Goal: Task Accomplishment & Management: Manage account settings

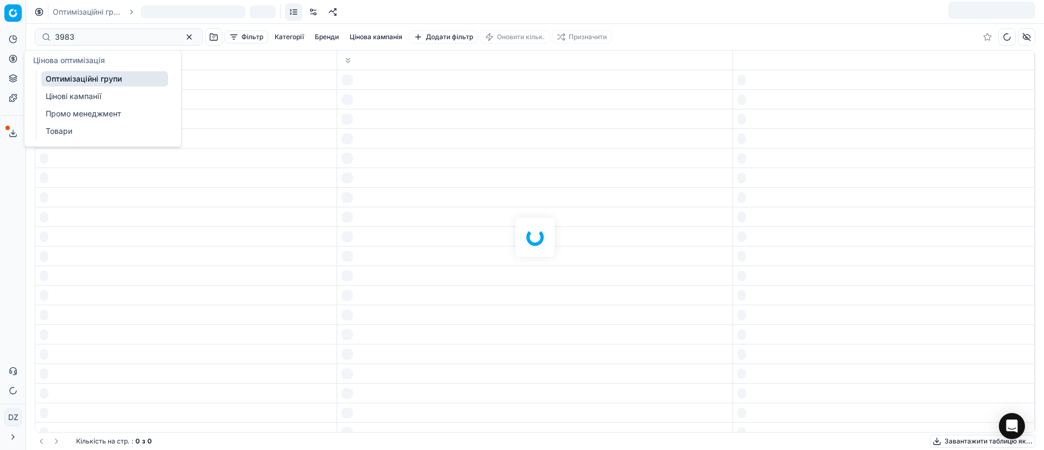
click at [12, 57] on icon at bounding box center [12, 58] width 3 height 3
click at [60, 74] on link "Оптимізаційні групи" at bounding box center [104, 78] width 127 height 15
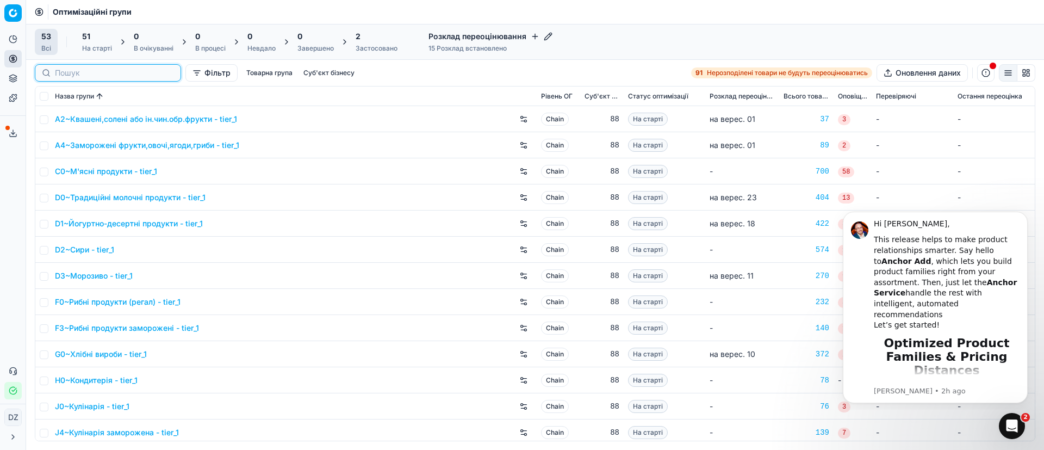
click at [72, 74] on input at bounding box center [114, 72] width 119 height 11
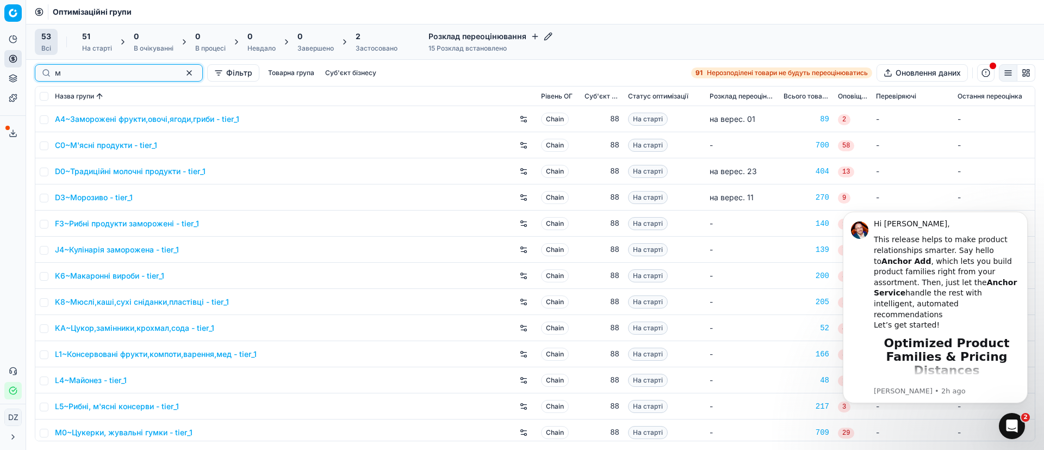
type input "м"
click at [47, 145] on input "checkbox" at bounding box center [44, 145] width 9 height 9
checkbox input "true"
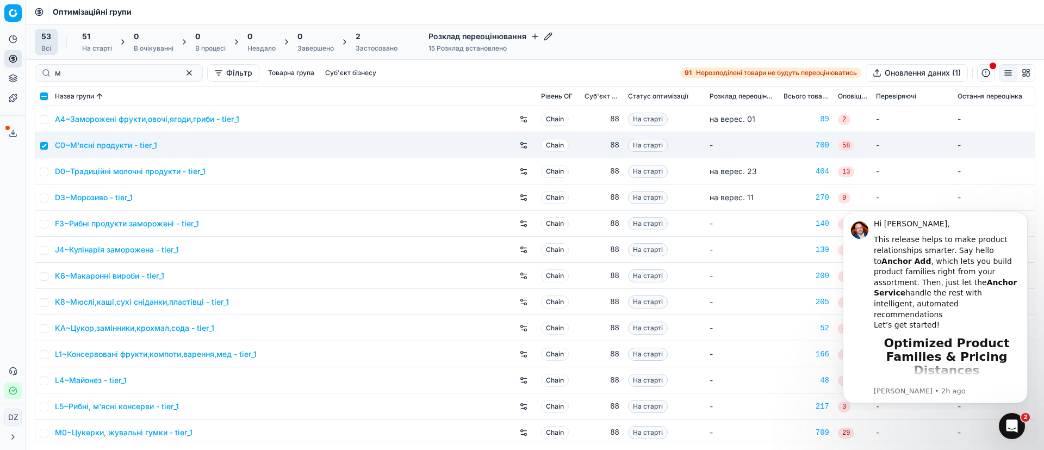
click at [480, 39] on h4 "Розклад переоцінювання" at bounding box center [490, 36] width 124 height 11
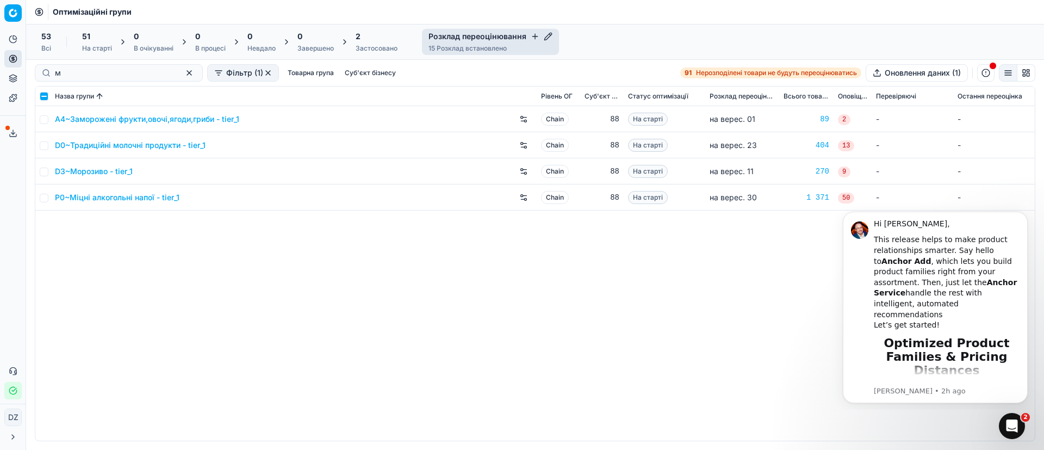
click at [522, 39] on h4 "Розклад переоцінювання" at bounding box center [490, 36] width 124 height 11
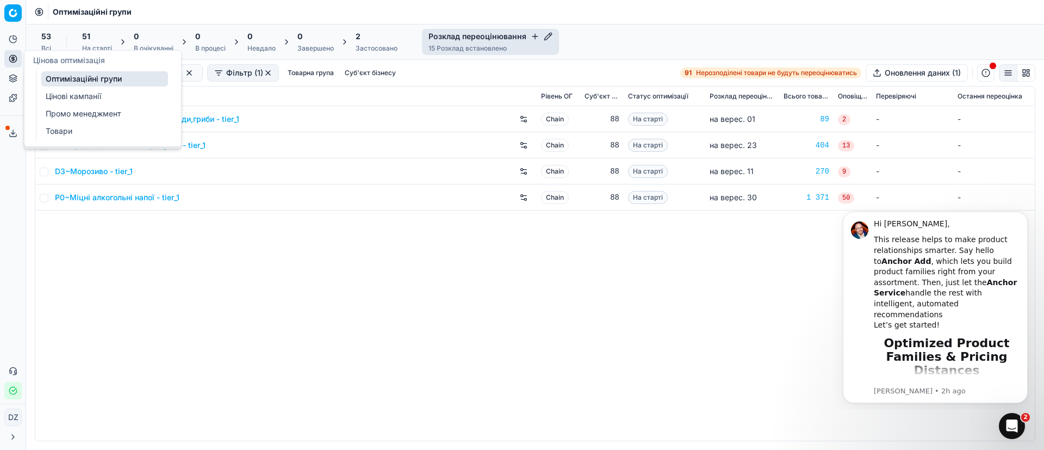
click at [12, 63] on icon at bounding box center [13, 58] width 9 height 9
click at [165, 255] on div "A4~Заморожені фрукти,овочі,ягоди,гриби - tier_1 Chain 88 На старті на верес. 01…" at bounding box center [534, 273] width 999 height 334
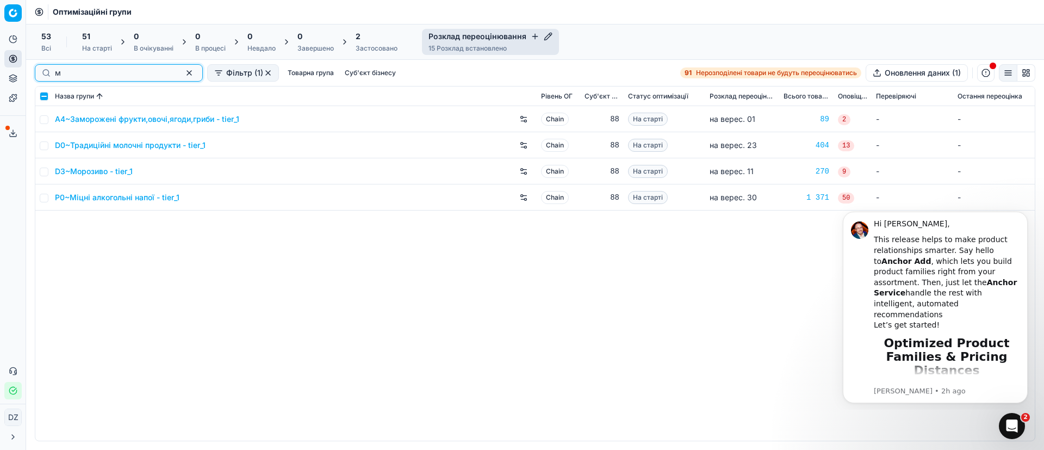
click at [101, 75] on input "м" at bounding box center [114, 72] width 119 height 11
click at [183, 72] on button "button" at bounding box center [189, 72] width 13 height 13
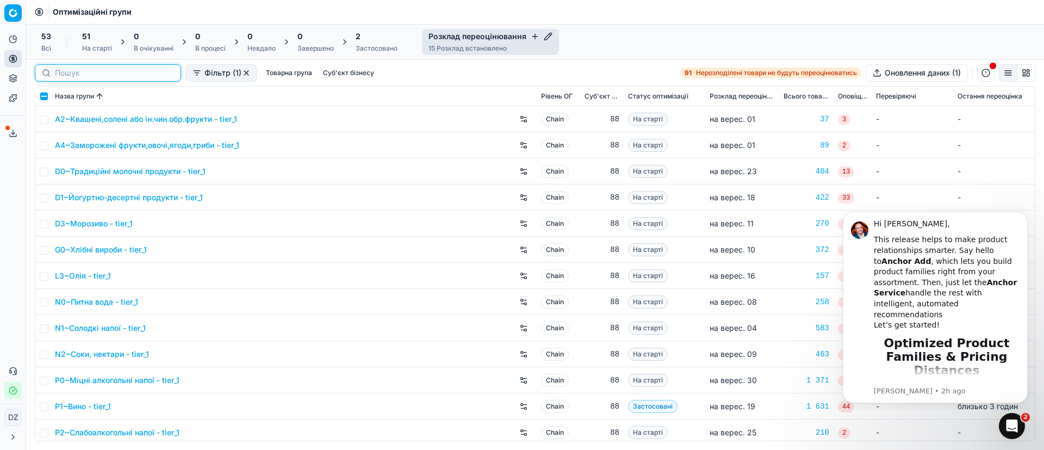
click at [67, 72] on input at bounding box center [114, 72] width 119 height 11
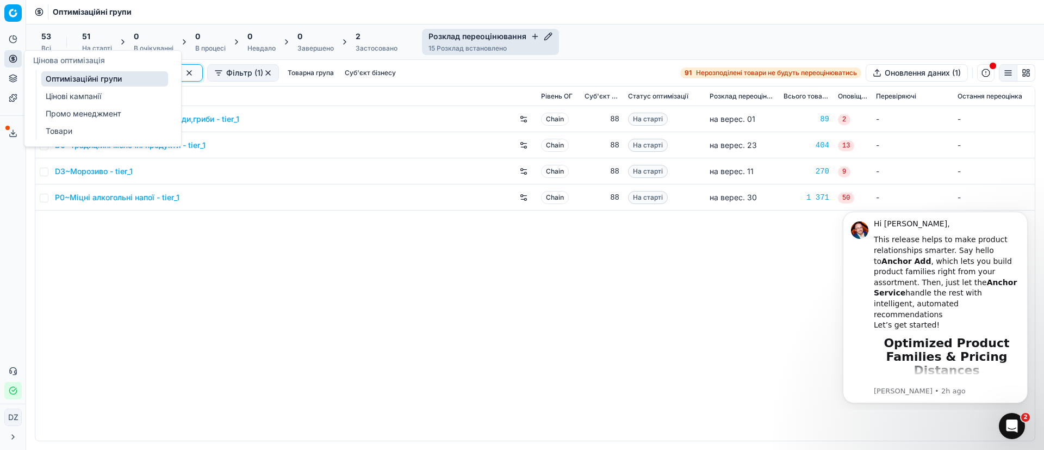
type input "м"
click at [11, 58] on icon at bounding box center [13, 58] width 9 height 9
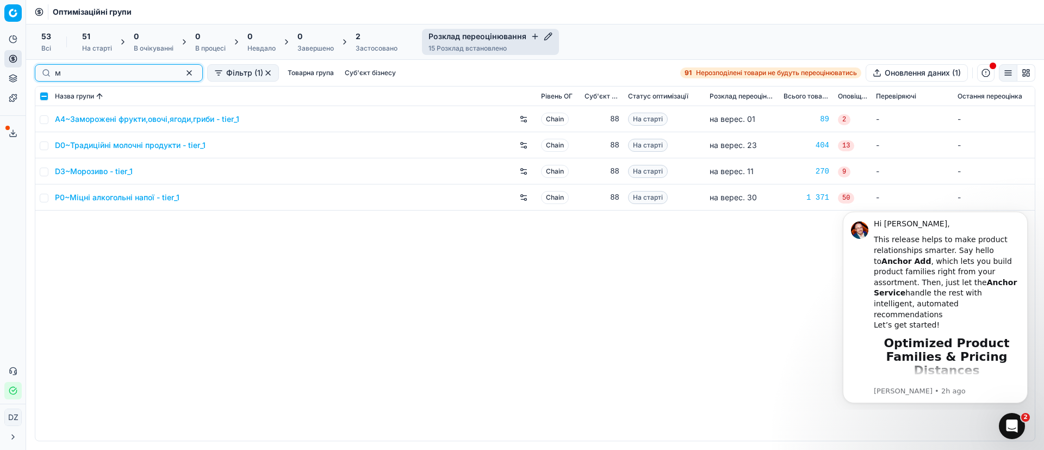
click at [87, 74] on input "м" at bounding box center [114, 72] width 119 height 11
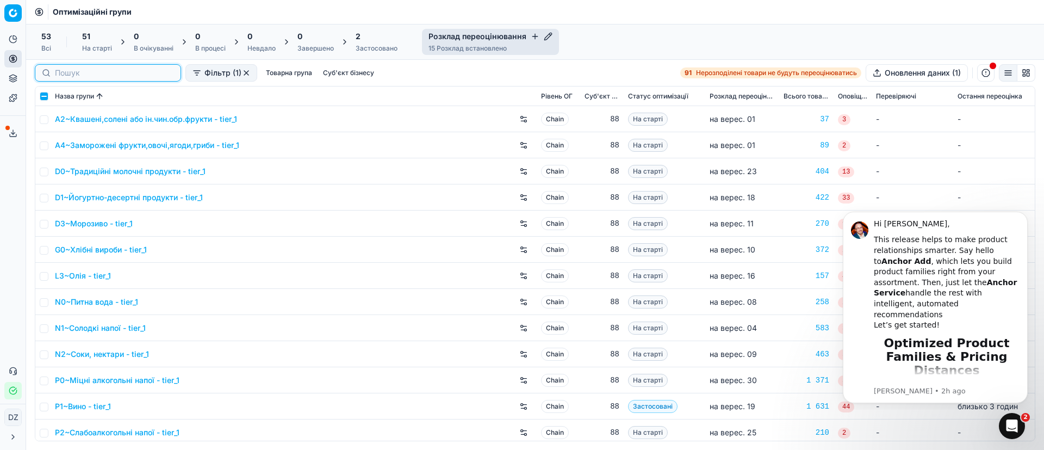
type input "м"
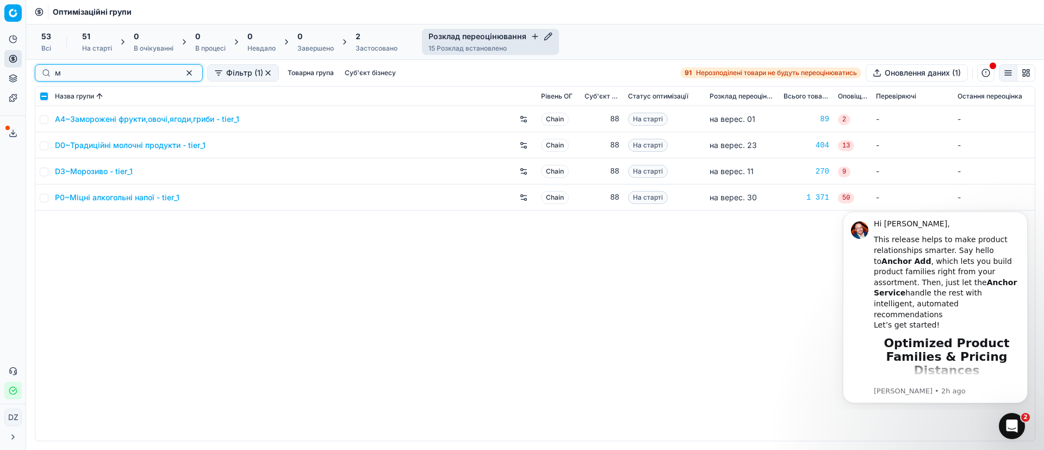
click at [183, 72] on button "button" at bounding box center [189, 72] width 13 height 13
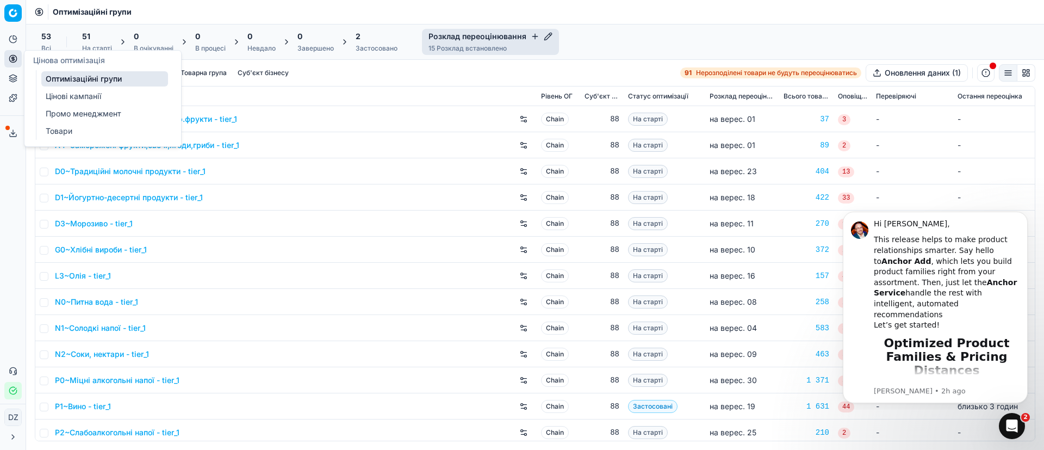
click at [9, 57] on icon at bounding box center [13, 58] width 9 height 9
click at [74, 76] on link "Оптимізаційні групи" at bounding box center [104, 78] width 127 height 15
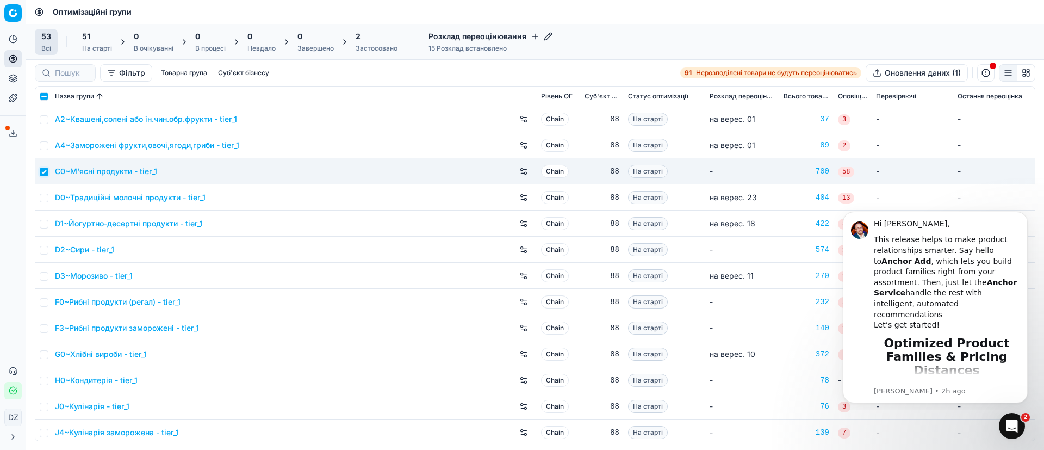
click at [46, 170] on input "checkbox" at bounding box center [44, 171] width 9 height 9
checkbox input "false"
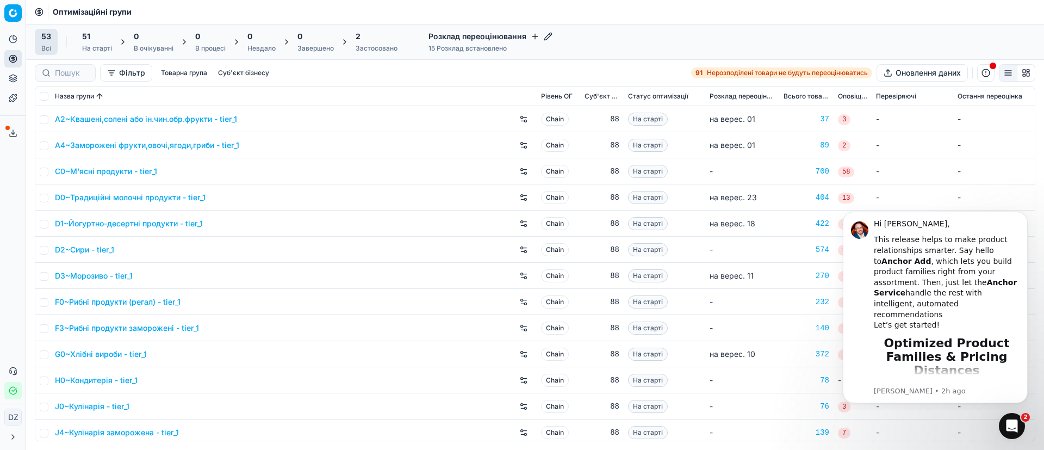
click at [461, 35] on h4 "Розклад переоцінювання" at bounding box center [490, 36] width 124 height 11
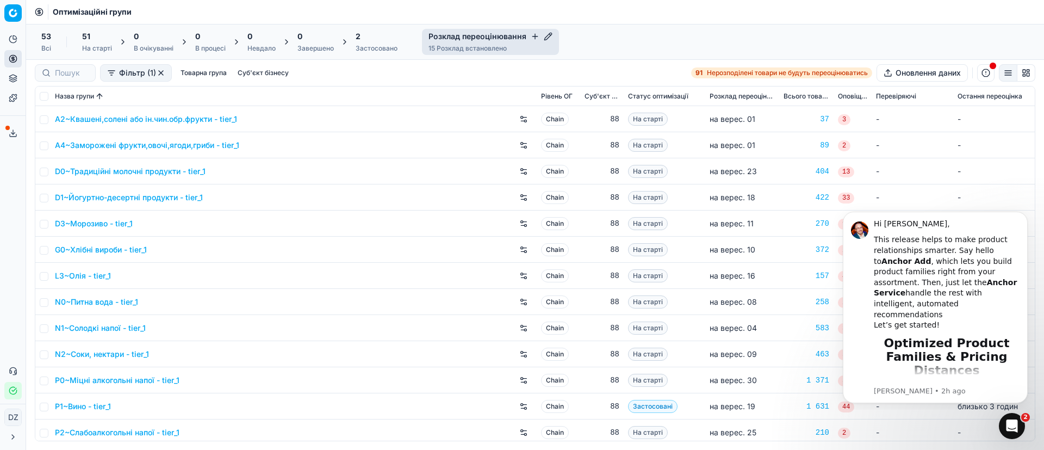
click at [531, 35] on icon "button" at bounding box center [535, 36] width 9 height 9
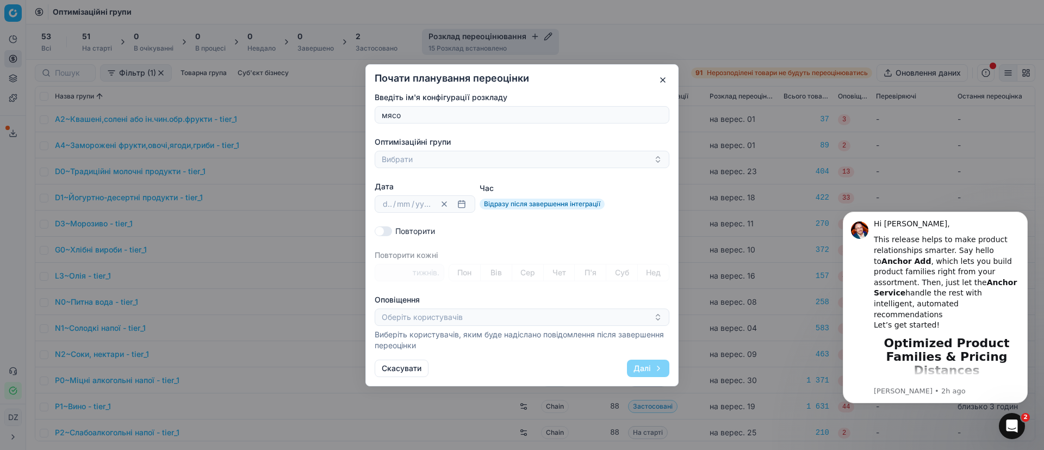
type input "мясо"
click at [452, 197] on div "dd / mm / yyyy Clear date" at bounding box center [425, 203] width 101 height 17
click at [461, 204] on button "button" at bounding box center [461, 203] width 13 height 13
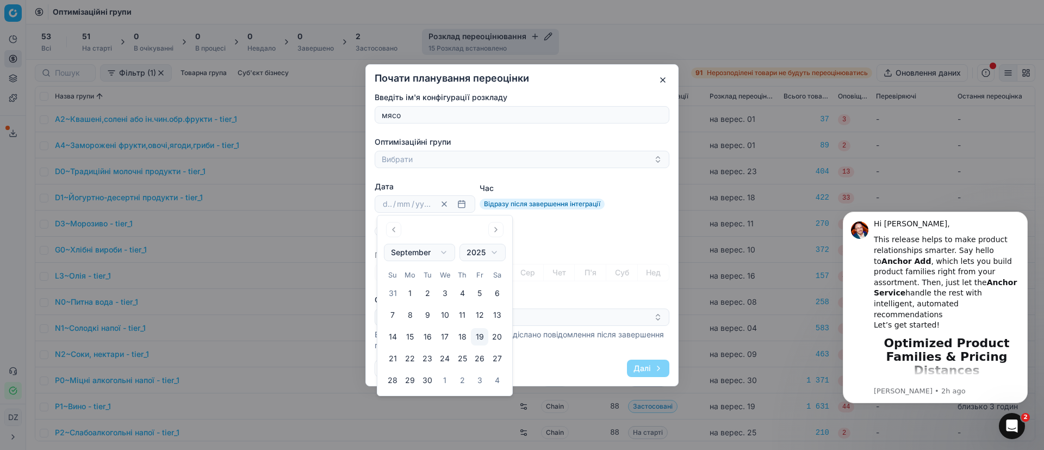
click at [449, 252] on body "Pricing platform Аналітика Цінова оптимізація Асортимент продукції Шаблони Серв…" at bounding box center [522, 225] width 1044 height 450
click at [407, 358] on button "22" at bounding box center [409, 358] width 17 height 17
type input "22"
type input "09"
type input "2025"
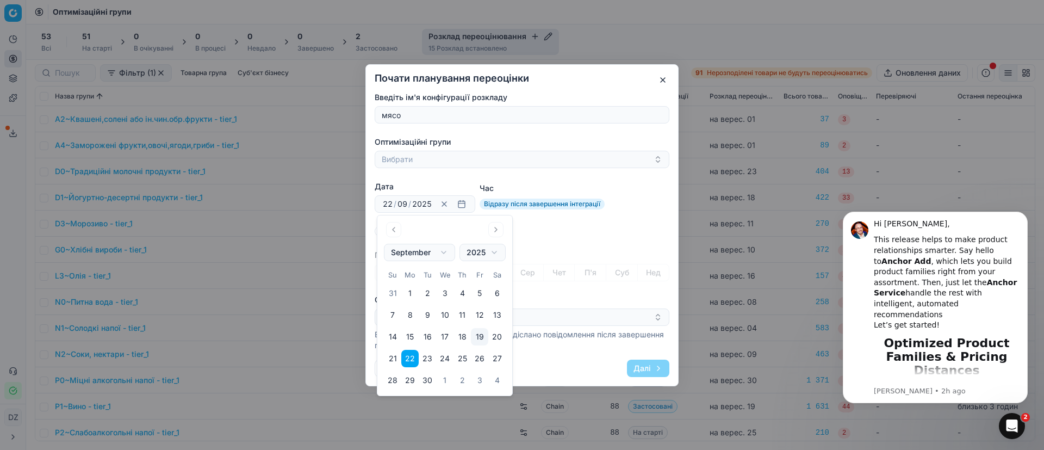
click at [407, 358] on button "22" at bounding box center [409, 358] width 17 height 17
click at [671, 82] on div "Почати планування переоцінки Введіть ім'я конфігурації розкладу мясо Оптимізаці…" at bounding box center [521, 225] width 313 height 322
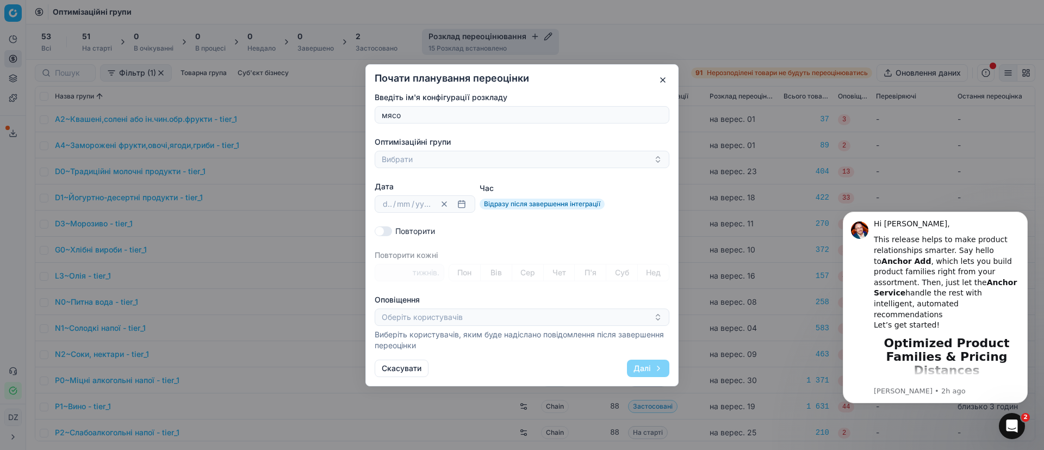
click at [665, 76] on button "button" at bounding box center [662, 79] width 13 height 13
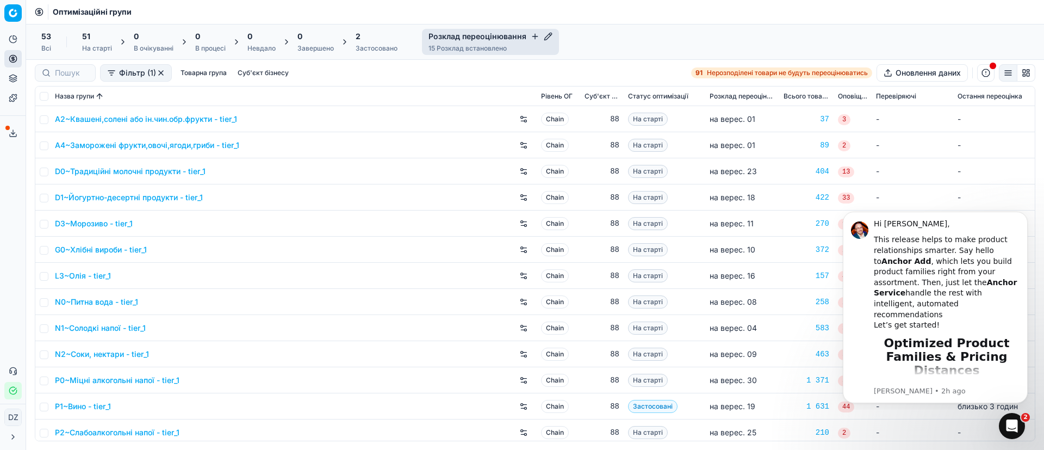
click at [545, 38] on icon "button" at bounding box center [548, 36] width 9 height 9
click at [800, 27] on div "Налаштування розкладу Вино 1 OGs Почати верес. 19 Наступна переоцінка запланова…" at bounding box center [522, 225] width 1044 height 450
click at [533, 36] on icon "button" at bounding box center [534, 36] width 5 height 0
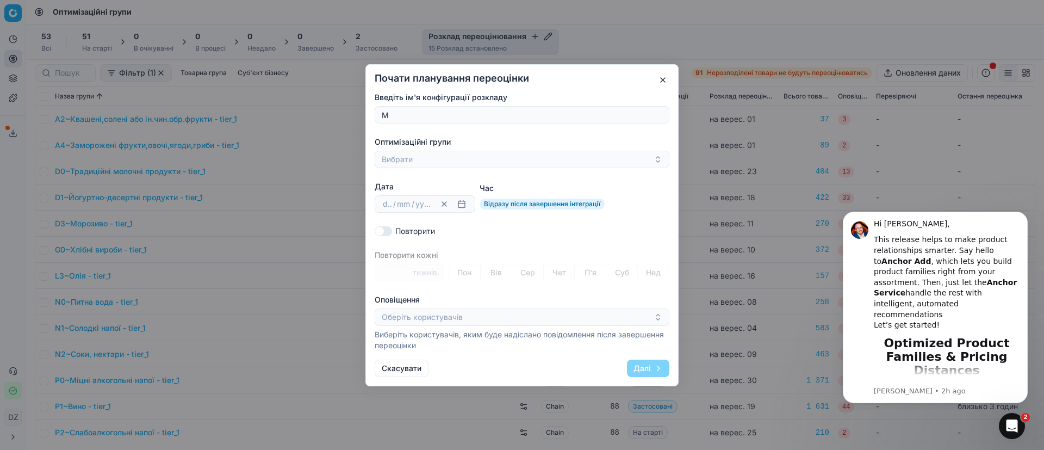
type input "мясо"
drag, startPoint x: 638, startPoint y: 156, endPoint x: 647, endPoint y: 157, distance: 8.8
click at [639, 156] on button "Вибрати" at bounding box center [522, 159] width 295 height 17
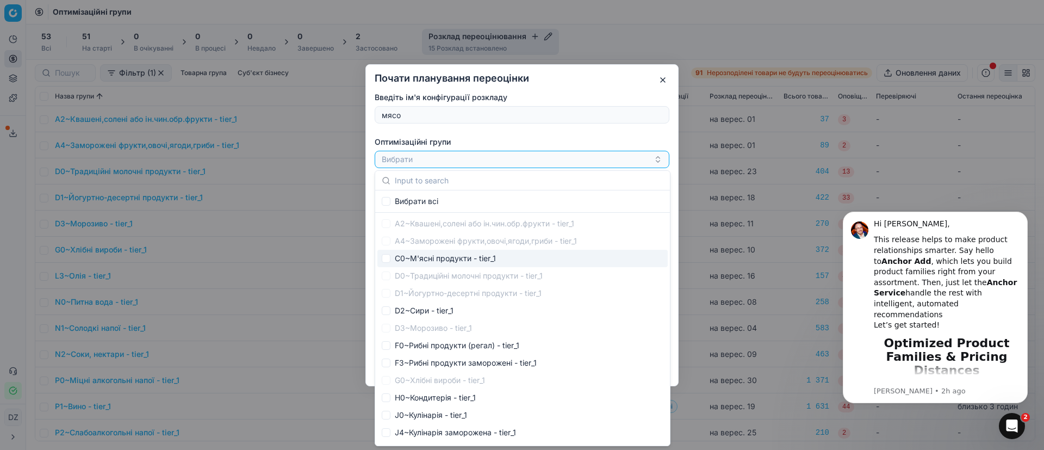
click at [457, 263] on div "C0~М'ясні продукти - tier_1" at bounding box center [522, 258] width 290 height 17
checkbox input "true"
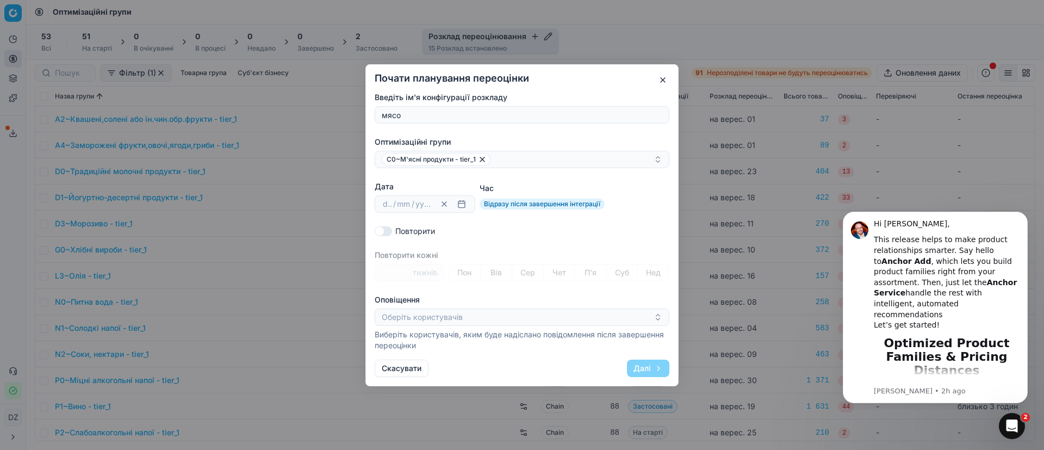
click at [606, 132] on div "Введіть ім'я конфігурації розкладу мясо Оптимізаційні групи C0~М'ясні продукти …" at bounding box center [522, 221] width 295 height 259
click at [462, 204] on button "button" at bounding box center [461, 203] width 13 height 13
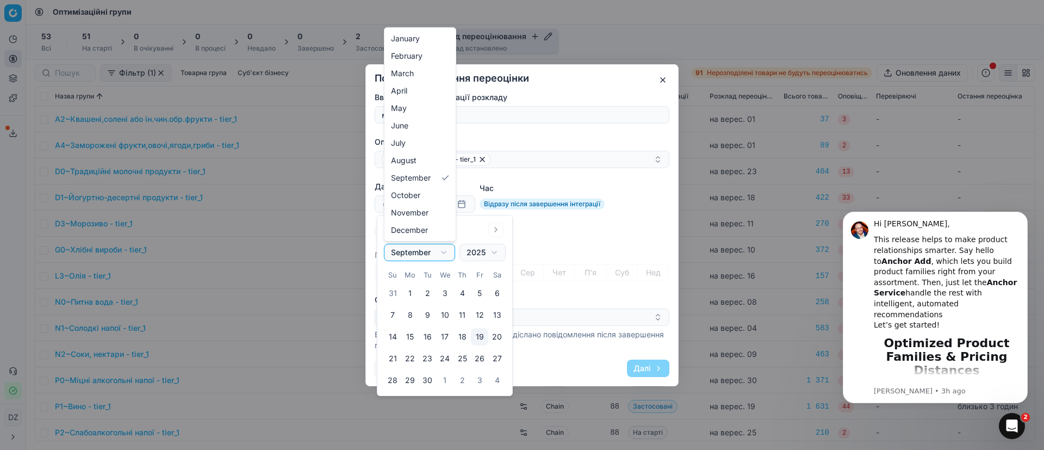
click at [446, 253] on body "Pricing platform Аналітика Цінова оптимізація Асортимент продукції Шаблони Серв…" at bounding box center [522, 225] width 1044 height 450
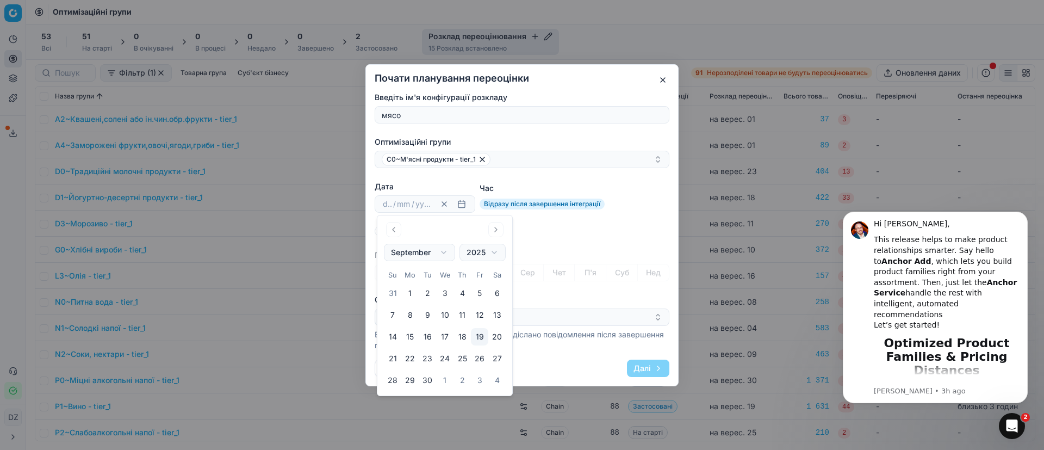
click at [415, 356] on button "22" at bounding box center [409, 358] width 17 height 17
type input "22"
type input "09"
type input "2025"
click at [415, 356] on button "22" at bounding box center [409, 358] width 17 height 17
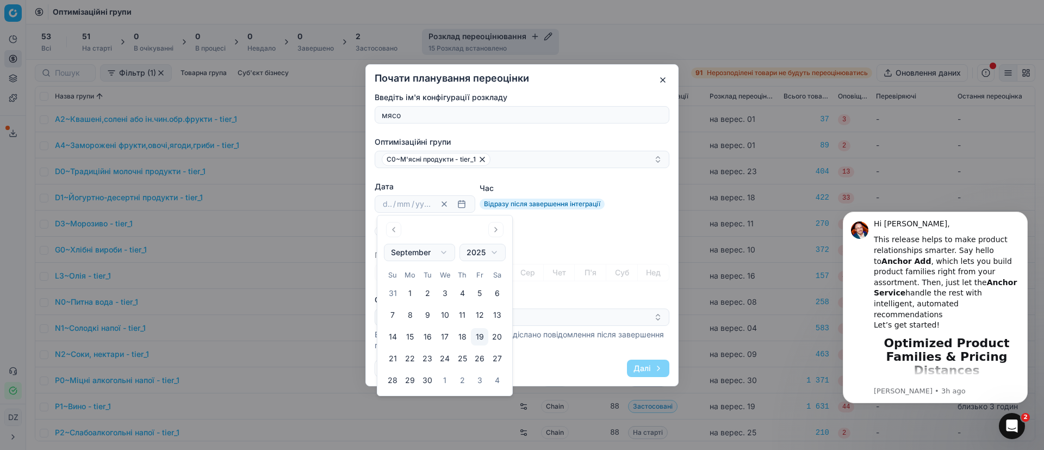
click at [414, 356] on button "22" at bounding box center [409, 358] width 17 height 17
type input "22"
type input "09"
type input "2025"
click at [551, 242] on div "Введіть ім'я конфігурації розкладу мясо Оптимізаційні групи C0~М'ясні продукти …" at bounding box center [522, 221] width 295 height 259
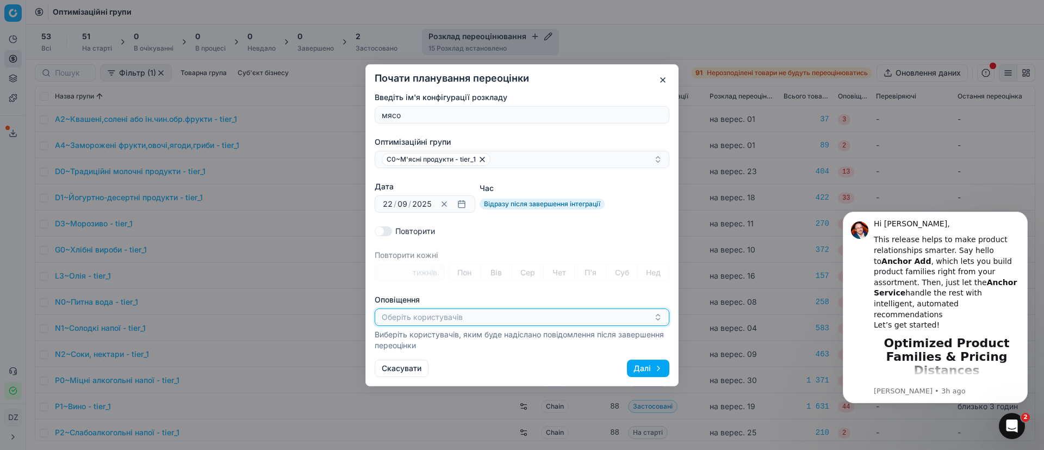
click at [453, 310] on button "Оберіть користувачів" at bounding box center [522, 316] width 295 height 17
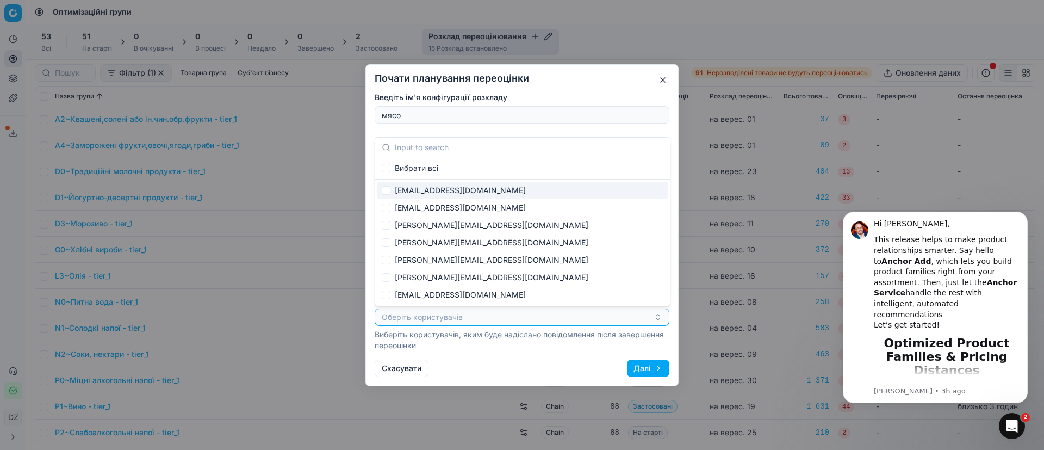
click at [472, 185] on div "[EMAIL_ADDRESS][DOMAIN_NAME]" at bounding box center [522, 190] width 290 height 17
checkbox input "true"
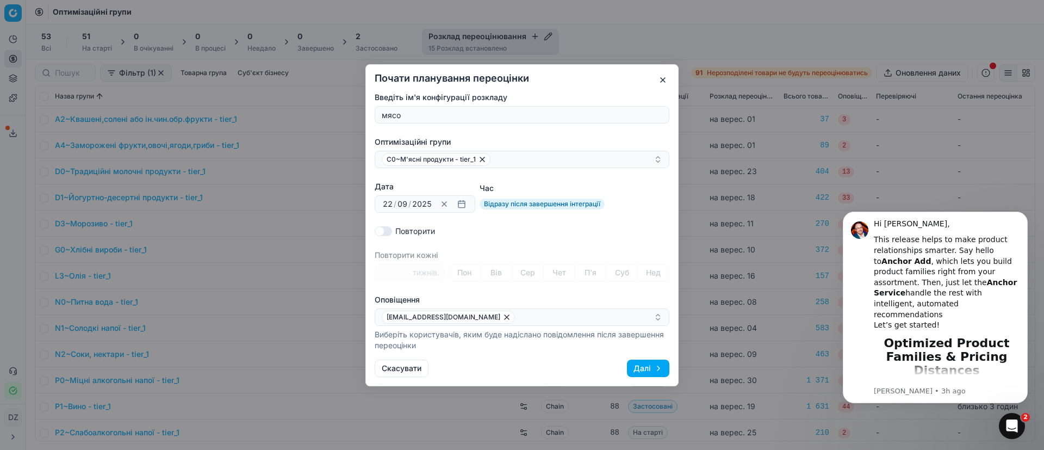
click at [645, 373] on button "Далі" at bounding box center [648, 367] width 42 height 17
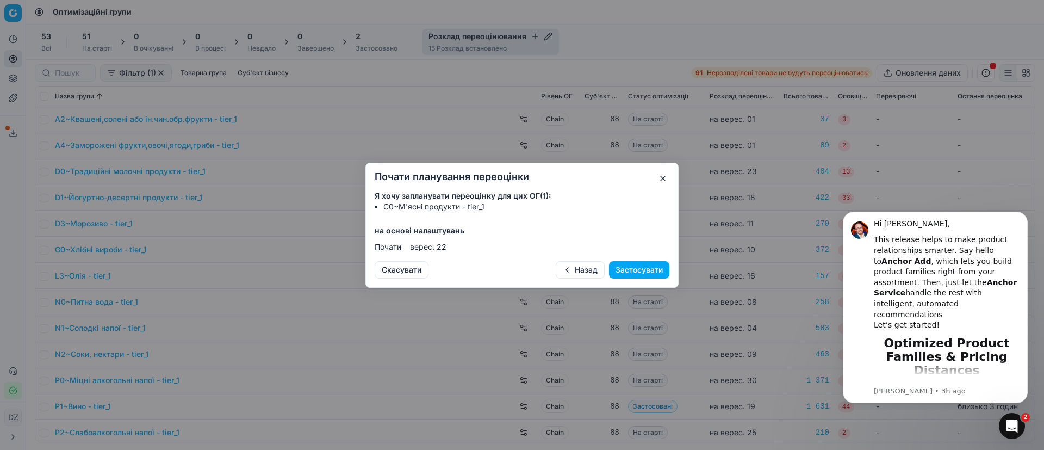
click at [645, 274] on button "Застосувати" at bounding box center [639, 269] width 60 height 17
